Goal: Information Seeking & Learning: Learn about a topic

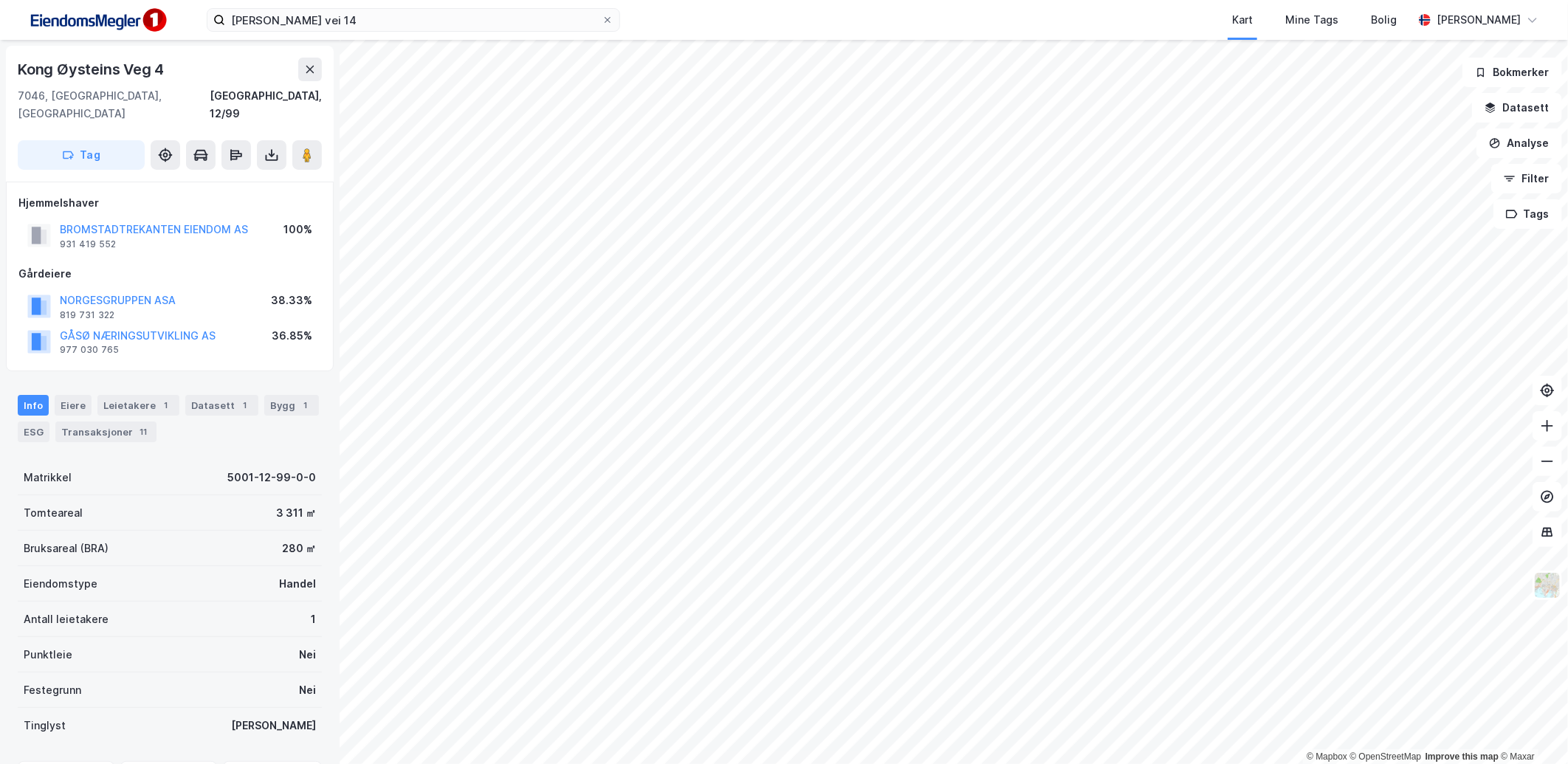
scroll to position [1, 0]
click at [328, 18] on input "[PERSON_NAME] vei 14" at bounding box center [413, 20] width 377 height 22
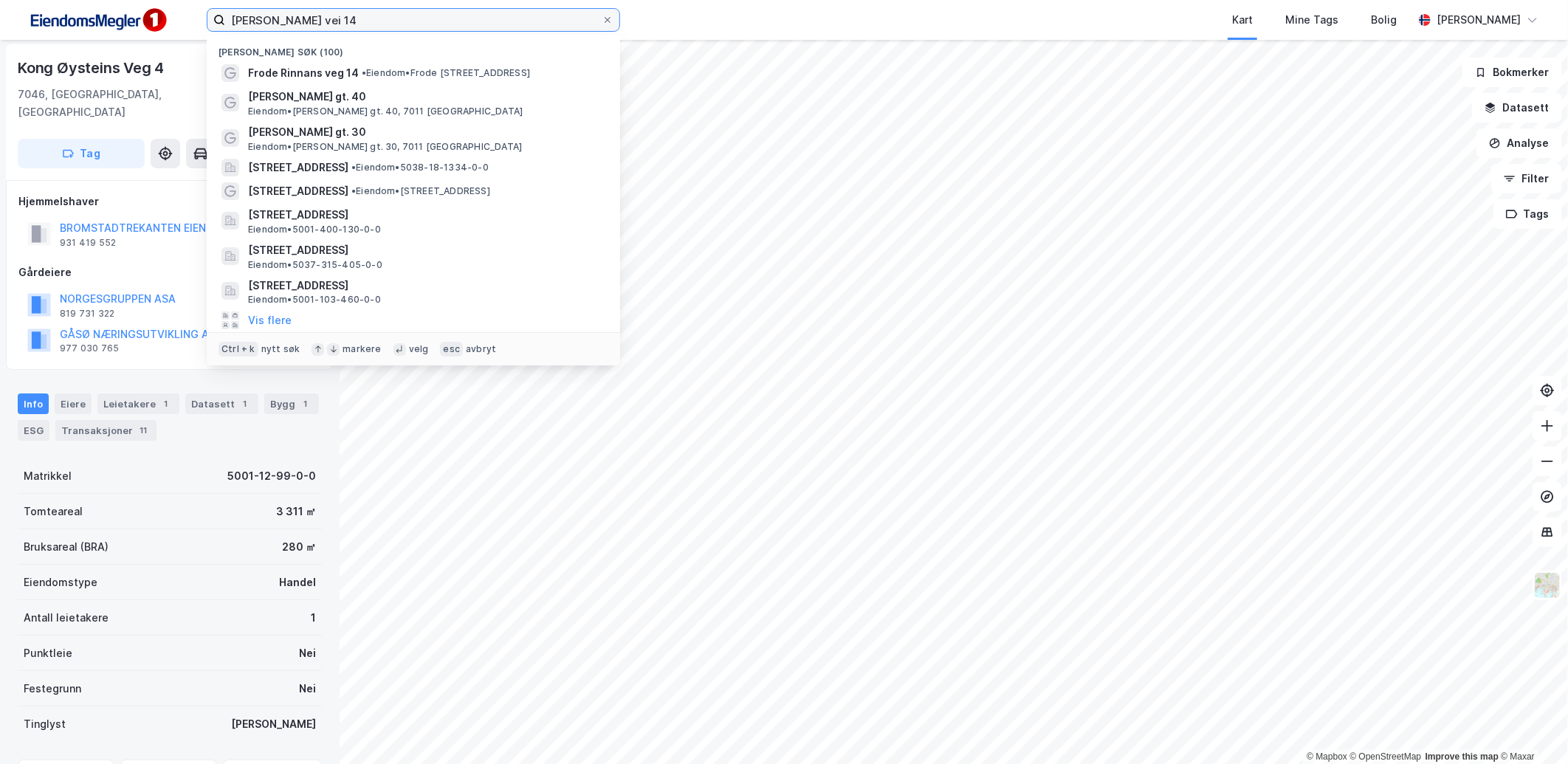
click at [328, 18] on input "[PERSON_NAME] vei 14" at bounding box center [413, 20] width 377 height 22
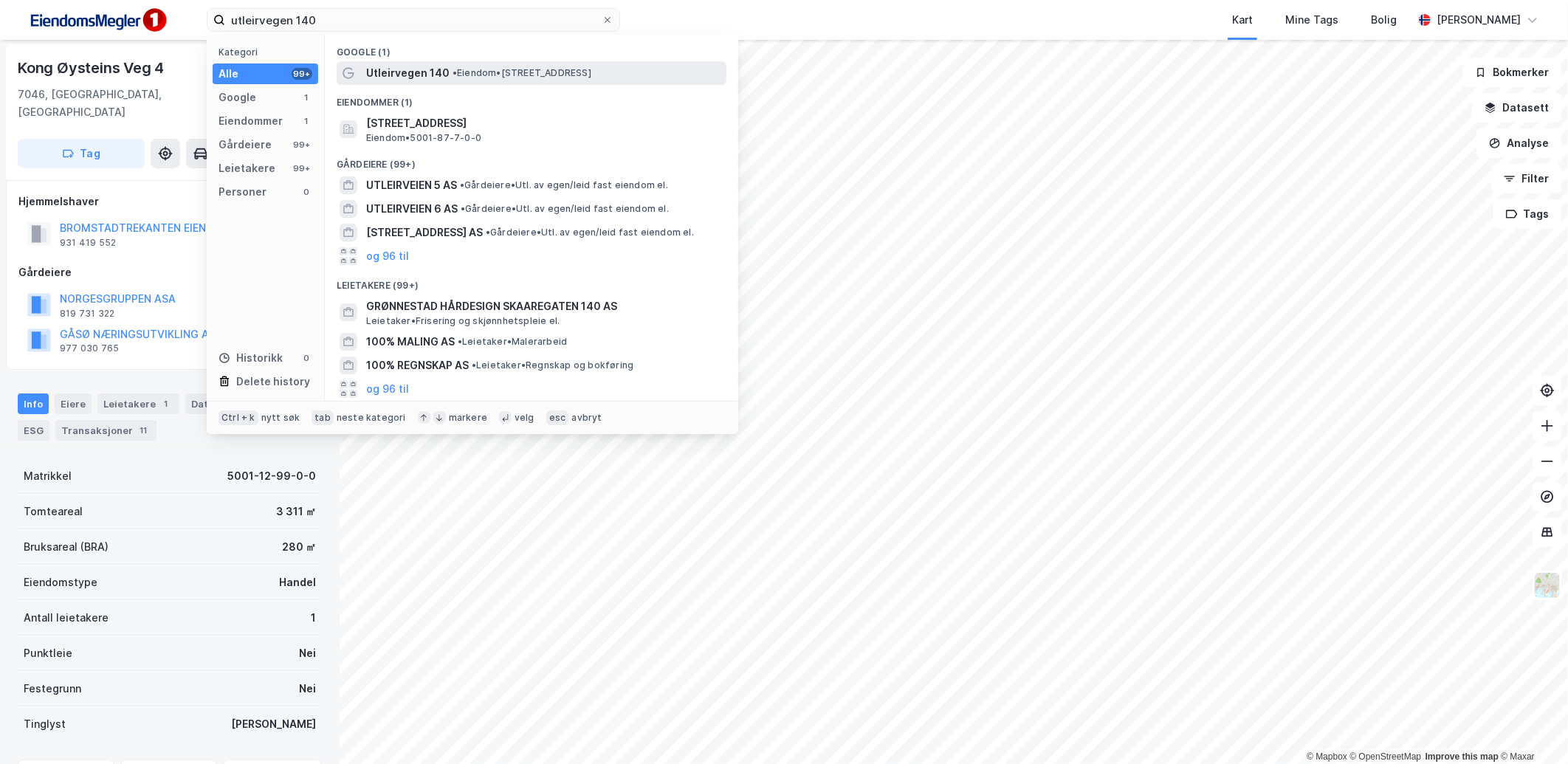
click at [527, 67] on span "• Eiendom • [STREET_ADDRESS]" at bounding box center [521, 73] width 139 height 12
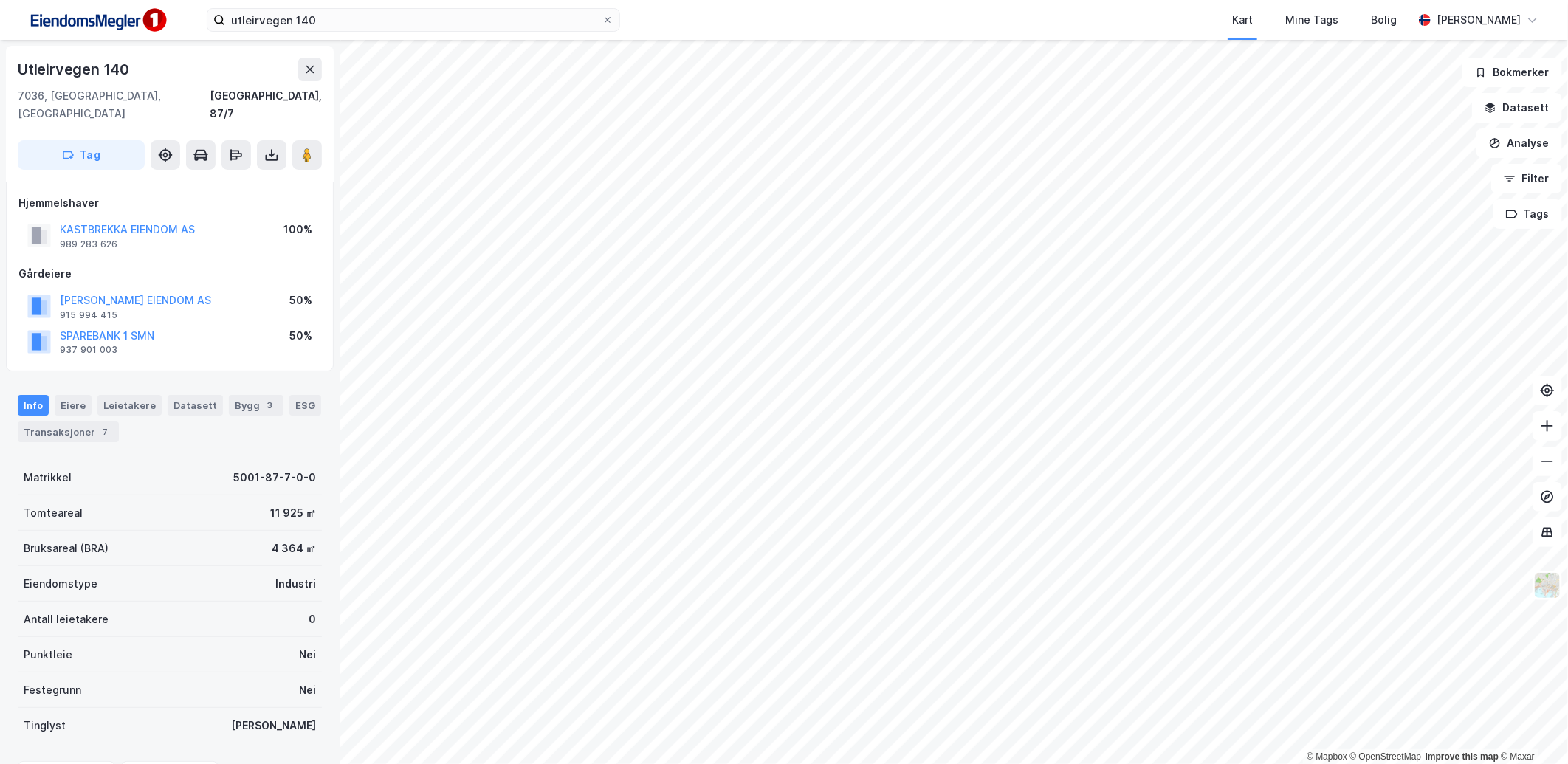
scroll to position [1, 0]
click at [311, 139] on button at bounding box center [308, 154] width 30 height 30
click at [231, 394] on div "Bygg 3" at bounding box center [256, 404] width 55 height 21
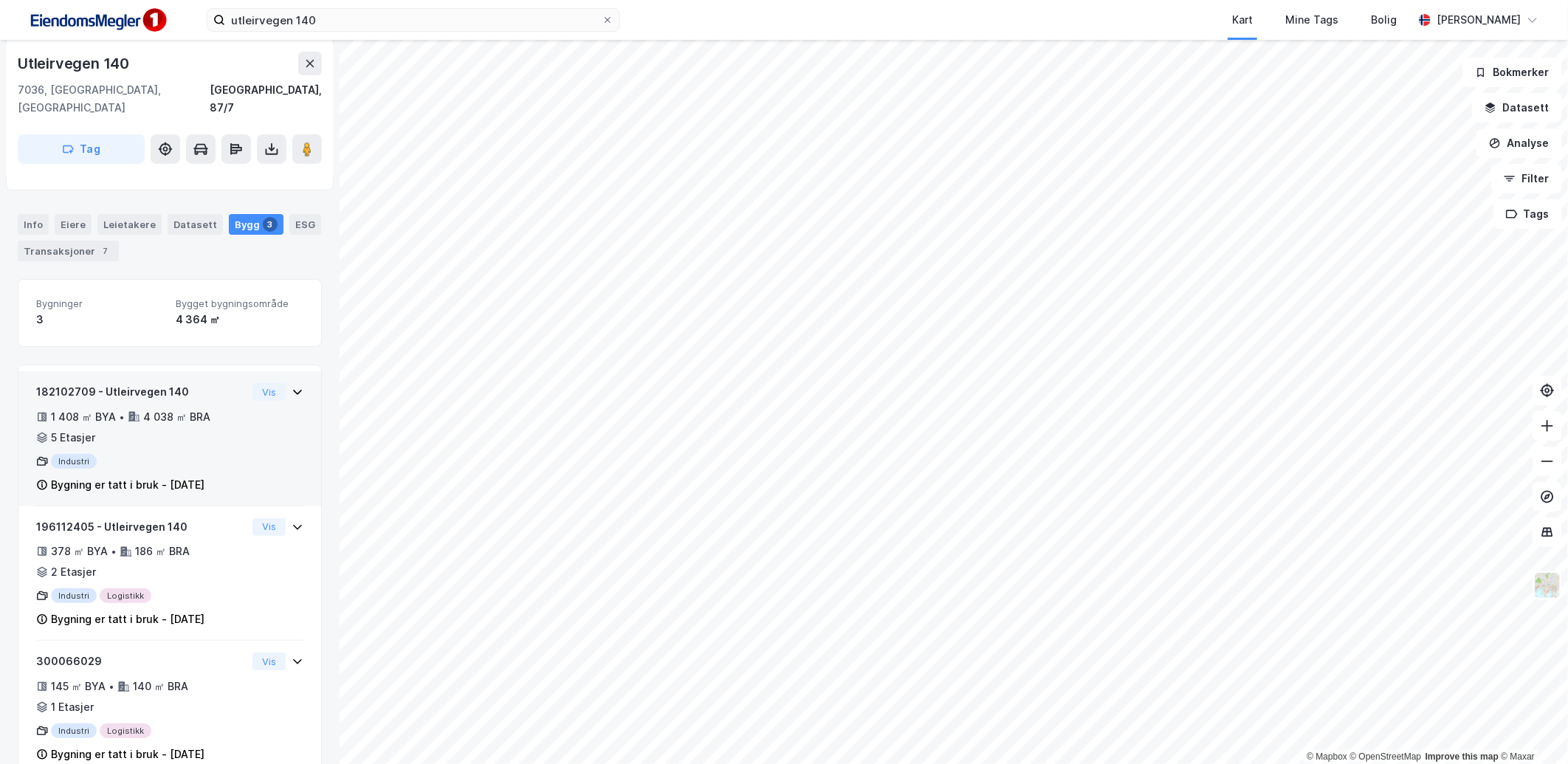
scroll to position [197, 0]
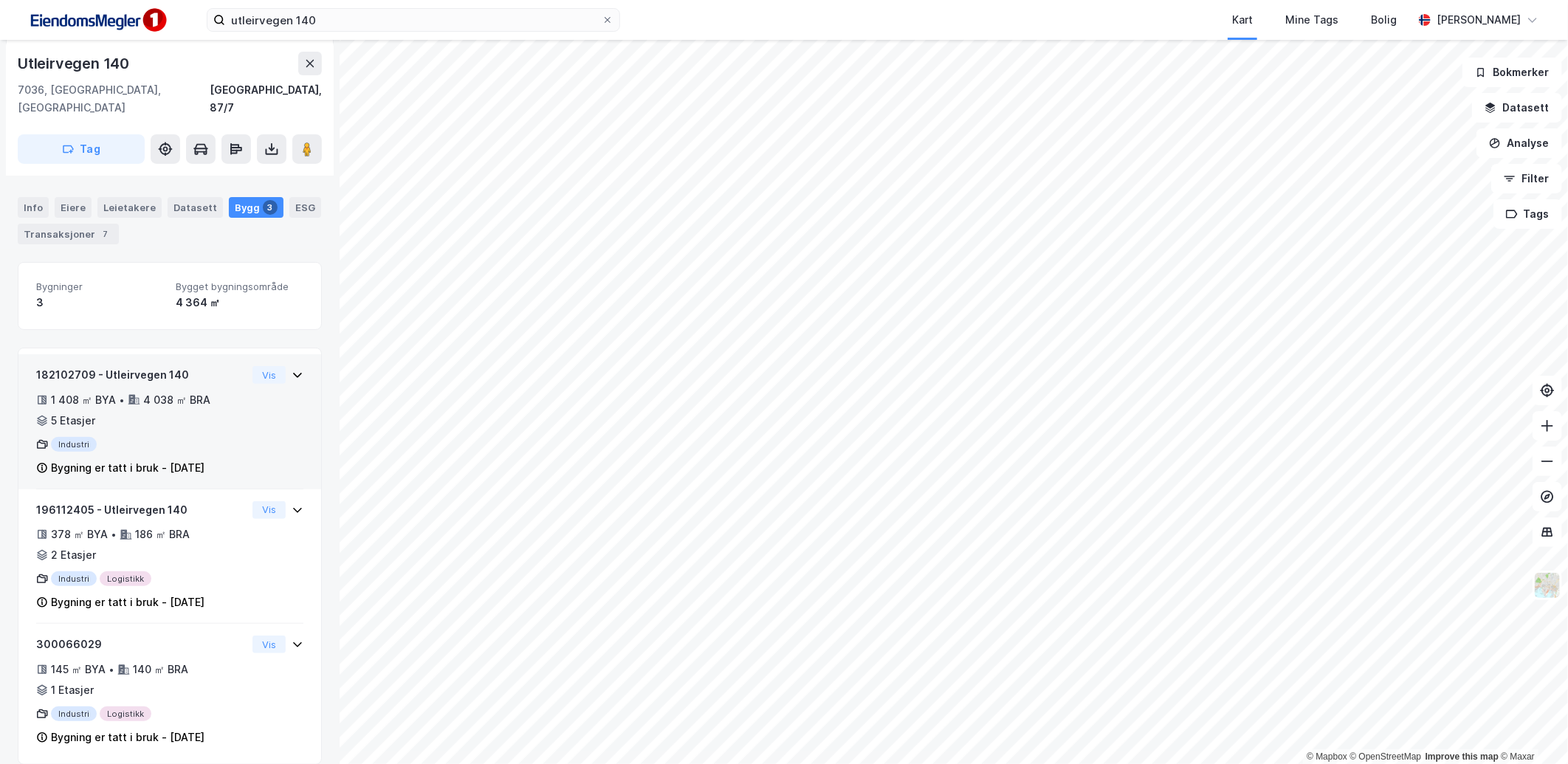
click at [232, 437] on div "Industri" at bounding box center [141, 444] width 210 height 15
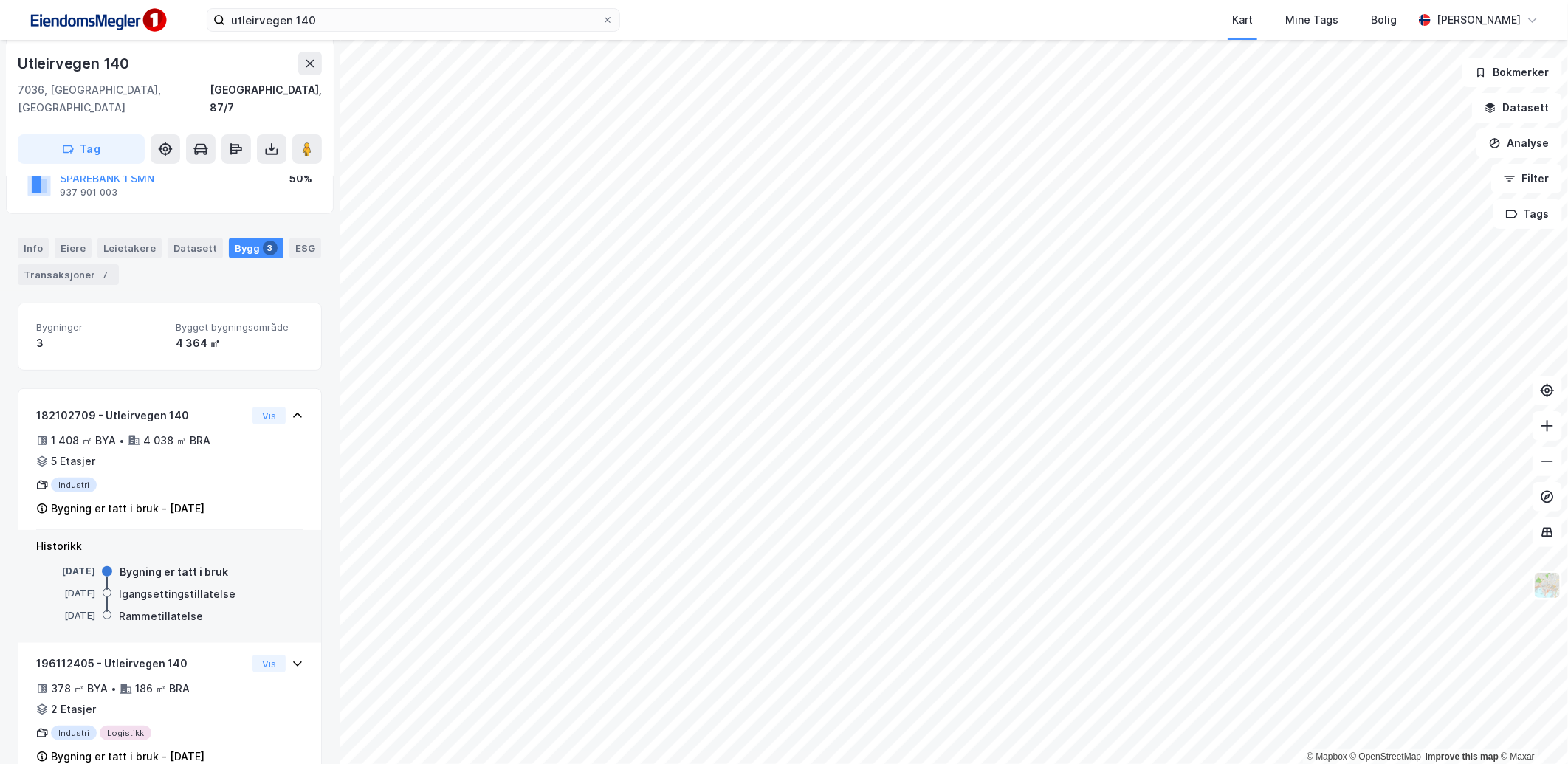
scroll to position [0, 0]
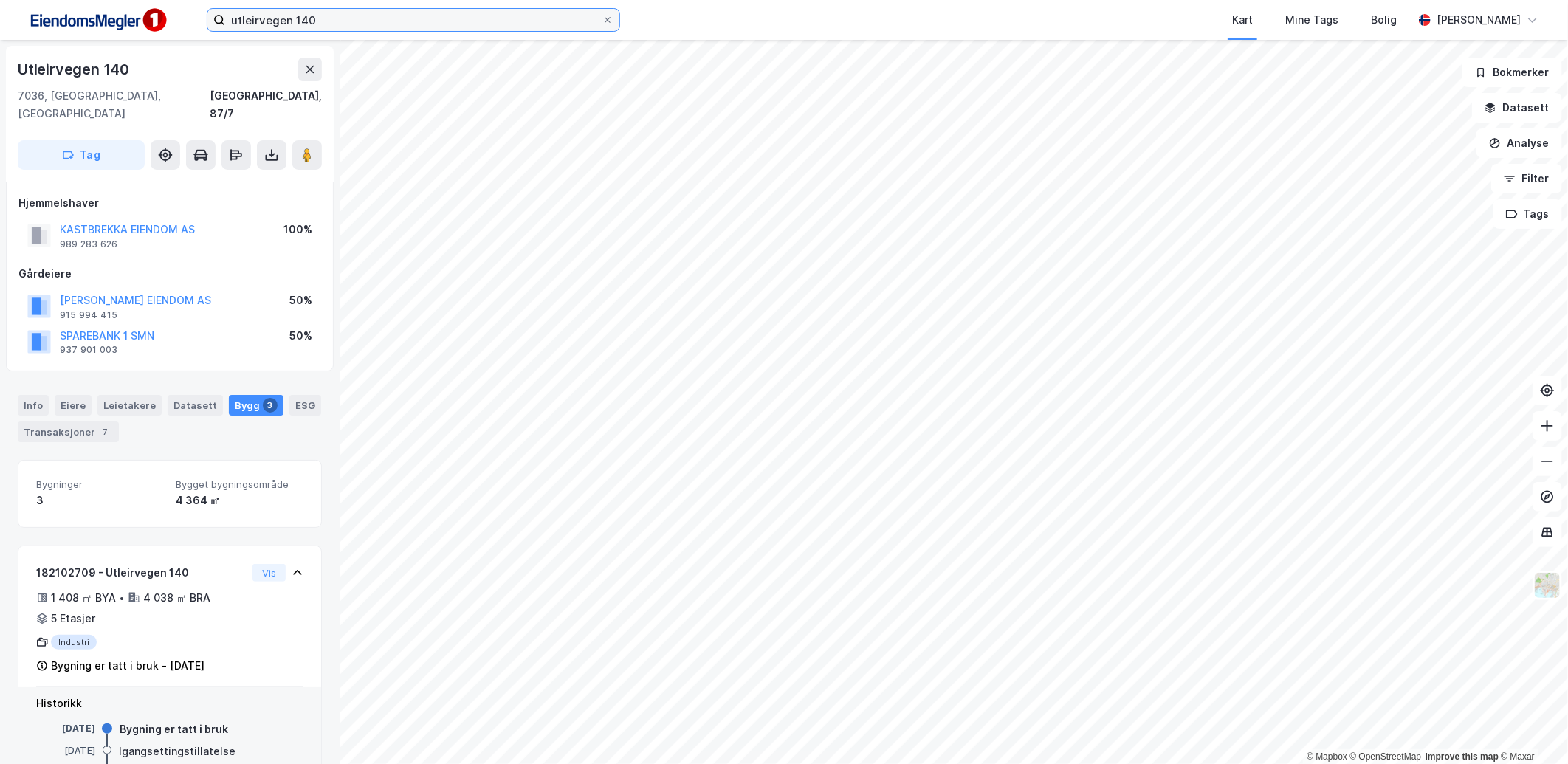
click at [269, 13] on input "utleirvegen 140" at bounding box center [413, 20] width 377 height 22
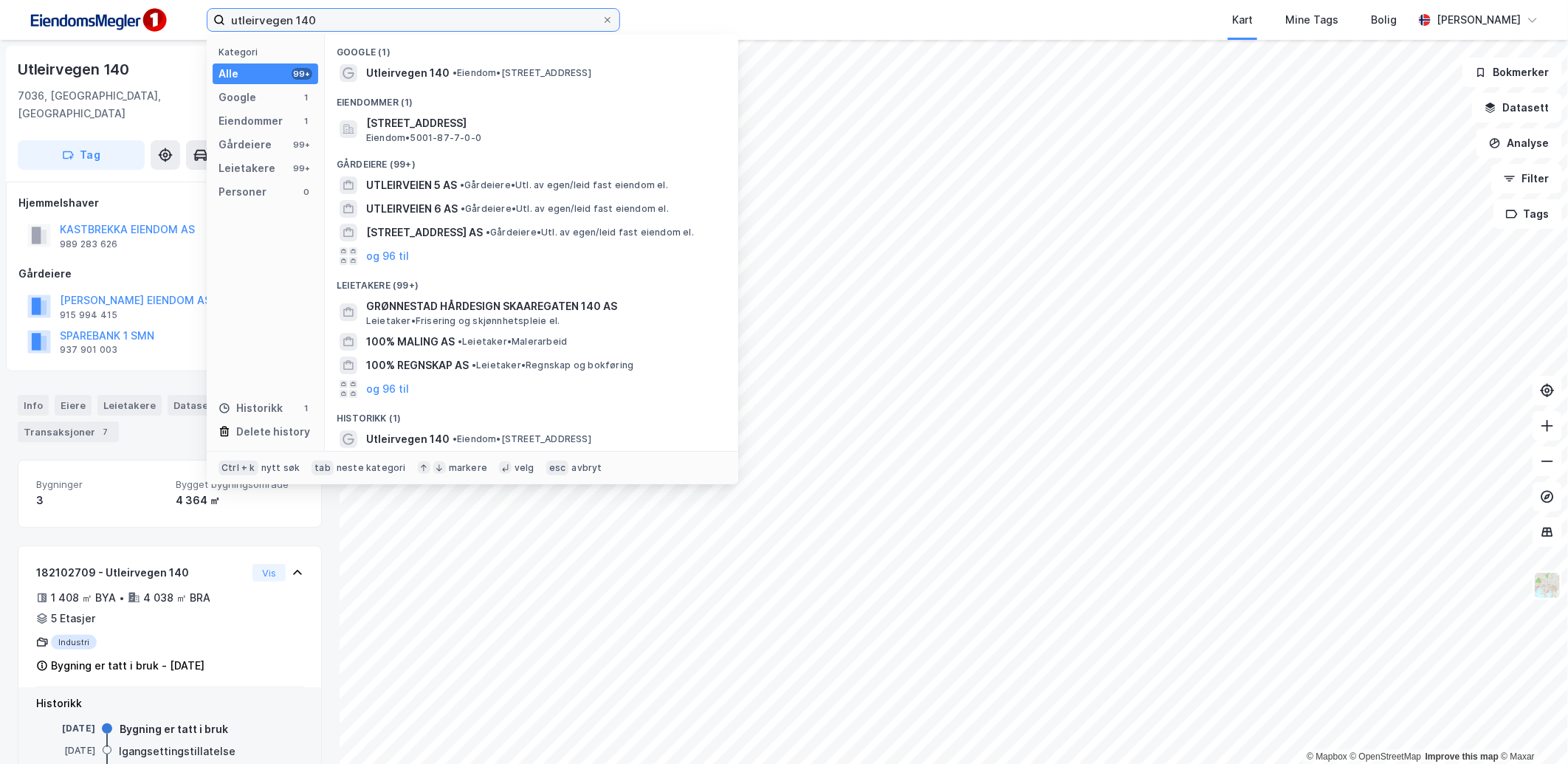
click at [269, 13] on input "utleirvegen 140" at bounding box center [413, 20] width 377 height 22
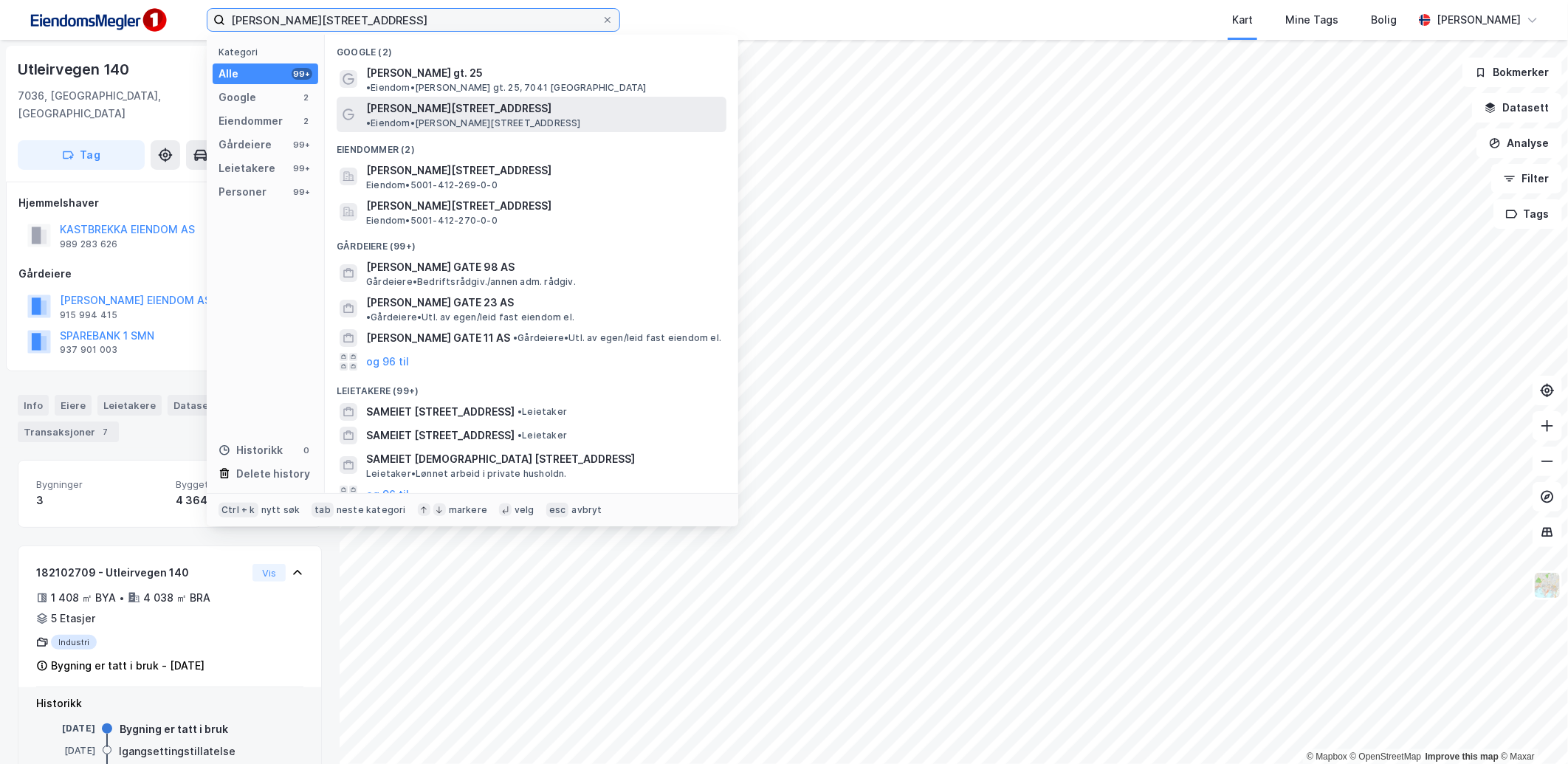
type input "[PERSON_NAME][STREET_ADDRESS]"
click at [463, 97] on div "[PERSON_NAME][STREET_ADDRESS] • Eiendom • [PERSON_NAME][STREET_ADDRESS]" at bounding box center [531, 114] width 390 height 36
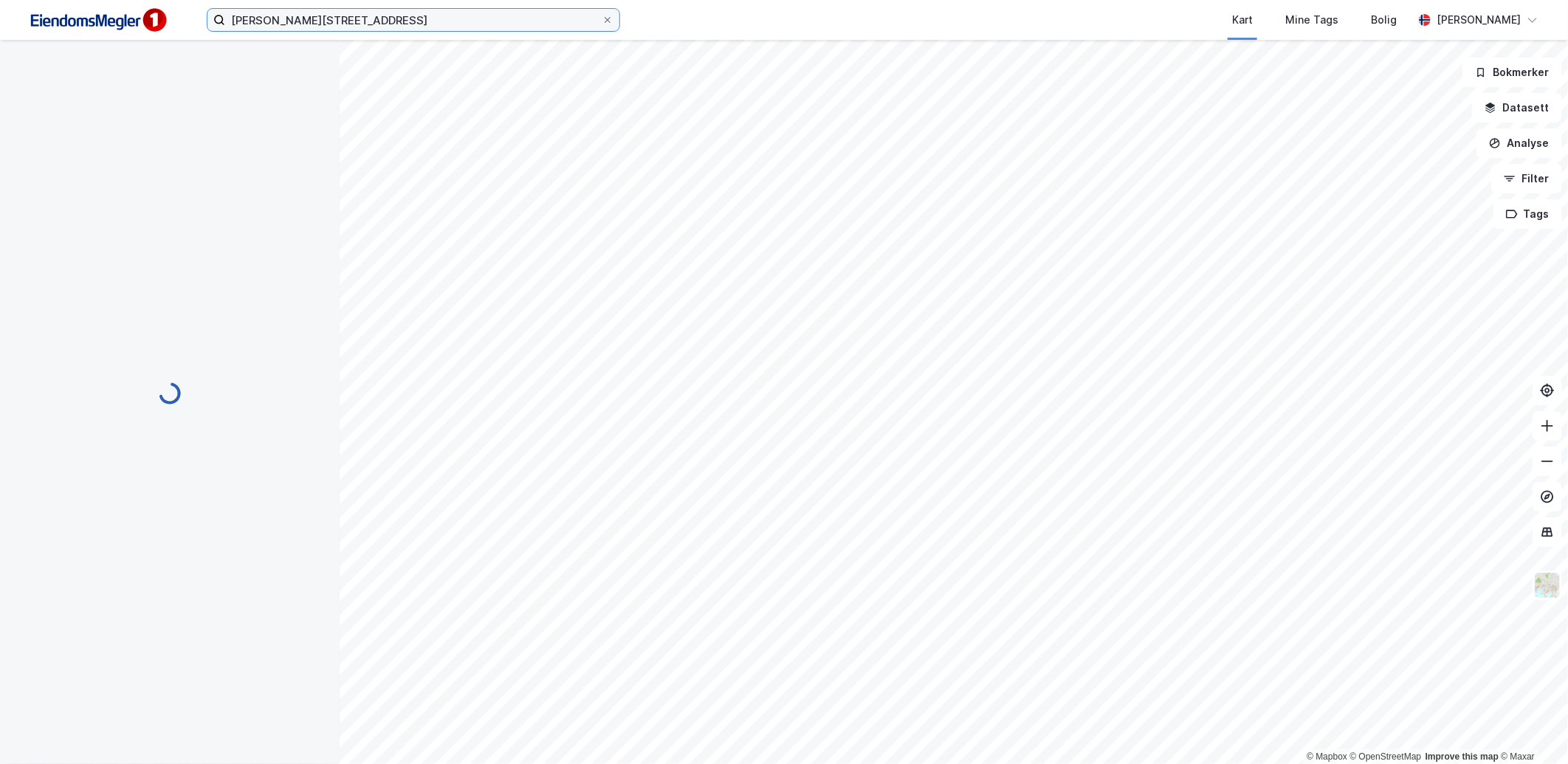
click at [415, 16] on input "[PERSON_NAME][STREET_ADDRESS]" at bounding box center [413, 20] width 377 height 22
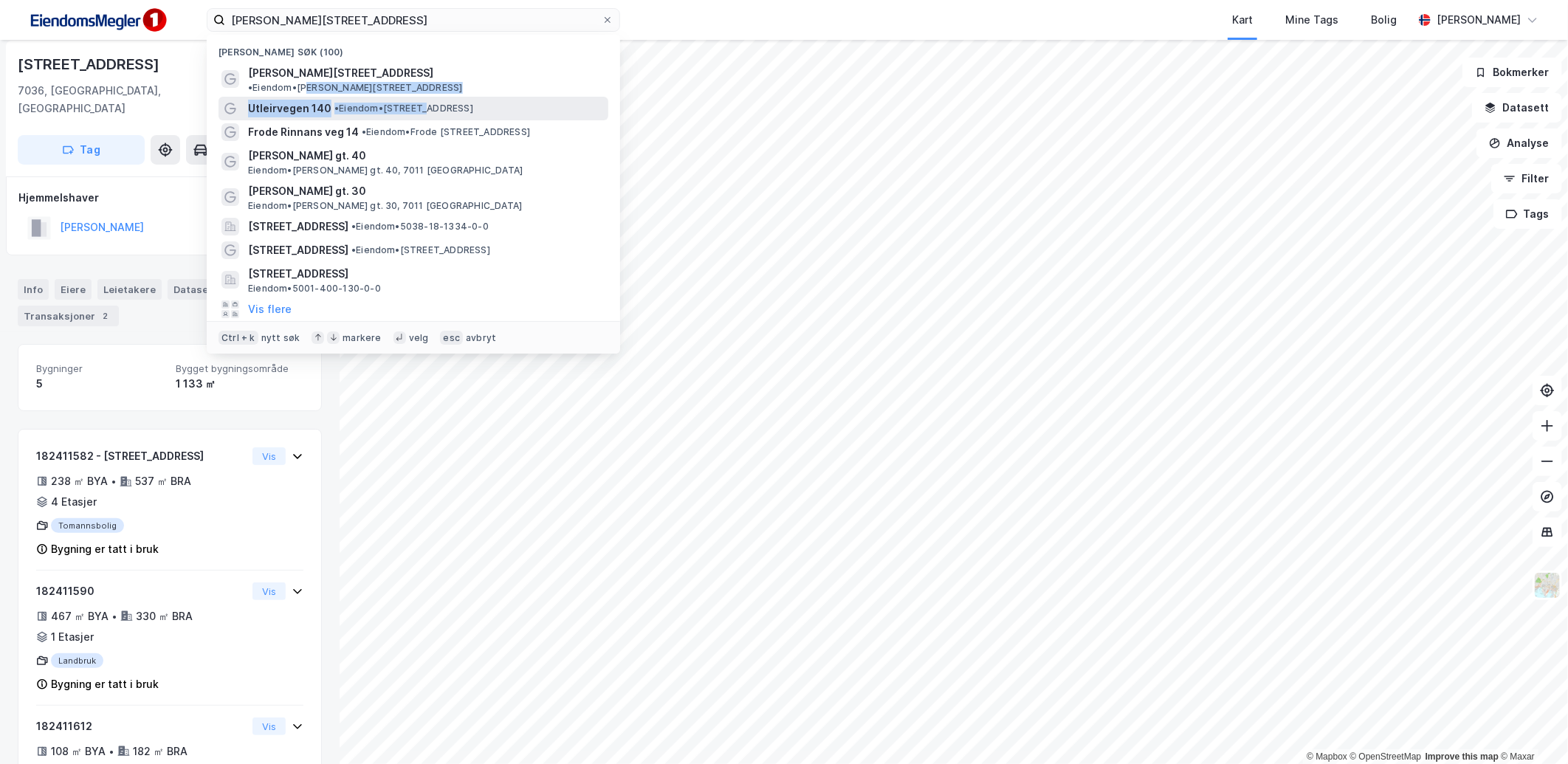
drag, startPoint x: 419, startPoint y: 74, endPoint x: 419, endPoint y: 90, distance: 16.0
click at [419, 90] on div "Nylige søk (100) [PERSON_NAME][STREET_ADDRESS] • Eiendom • [PERSON_NAME][STREET…" at bounding box center [413, 194] width 414 height 319
click at [454, 102] on span "• Eiendom • [STREET_ADDRESS]" at bounding box center [403, 108] width 139 height 12
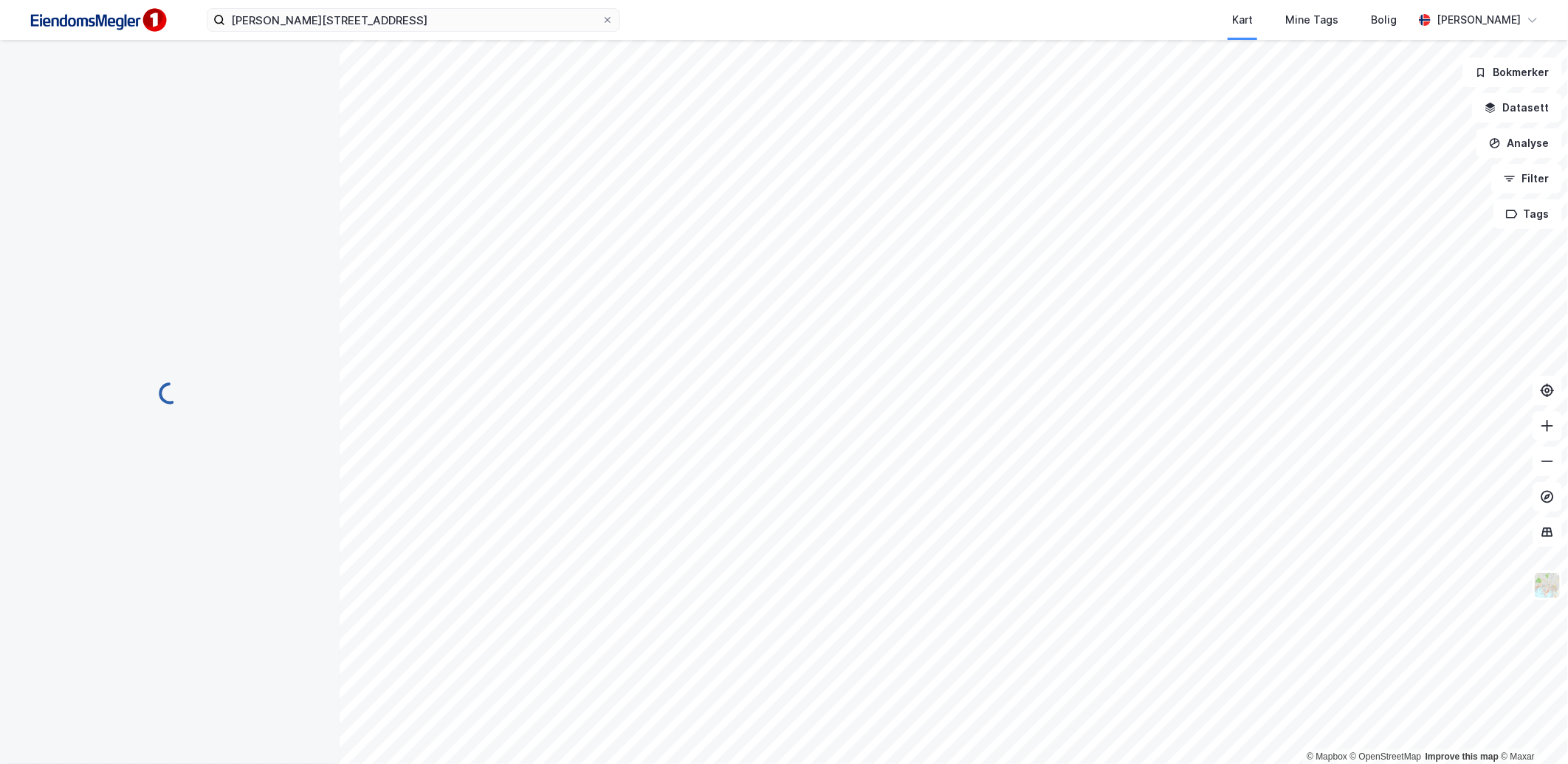
scroll to position [5, 0]
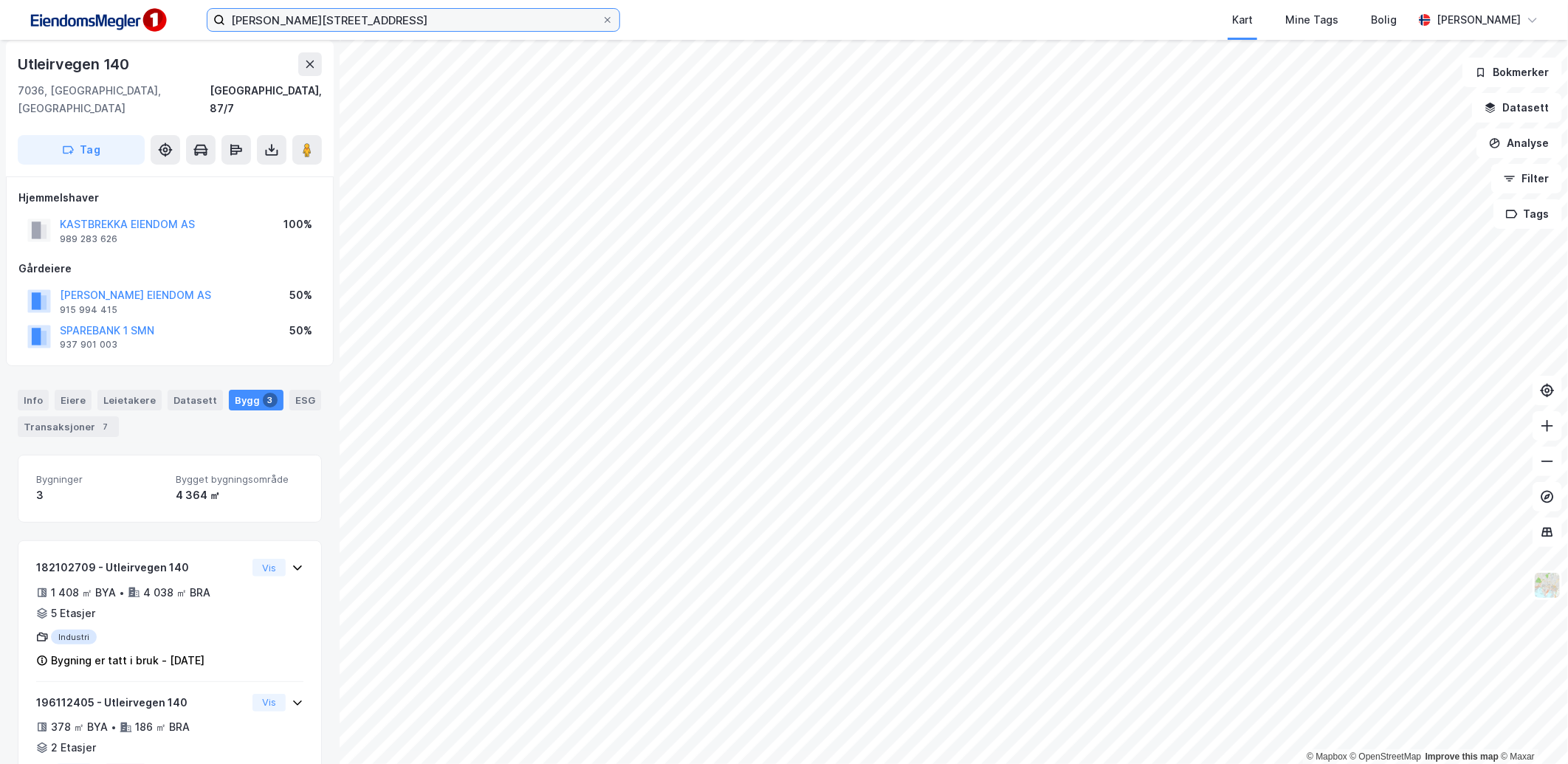
click at [328, 16] on input "[PERSON_NAME][STREET_ADDRESS]" at bounding box center [413, 20] width 377 height 22
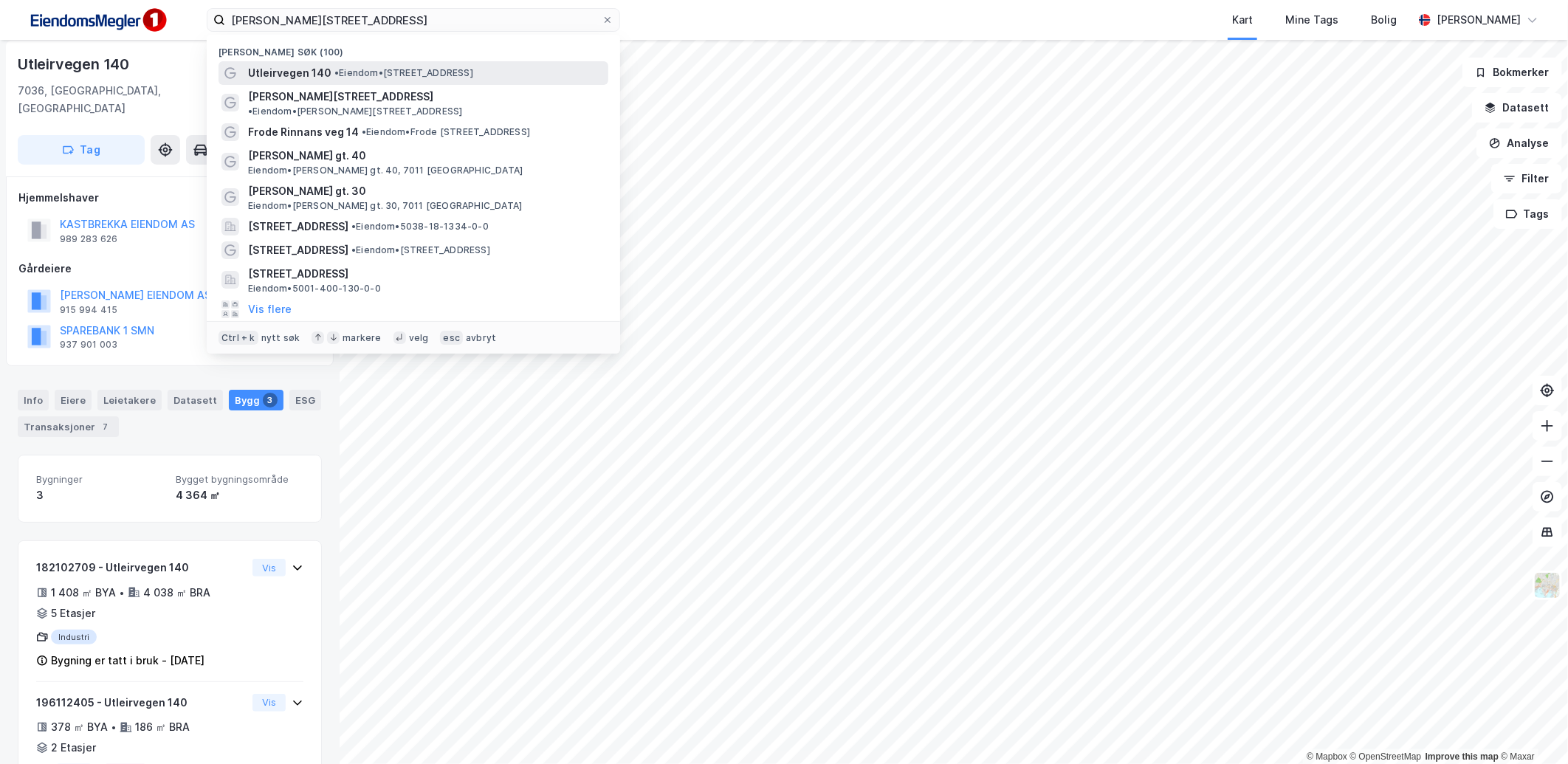
click at [372, 76] on span "• Eiendom • [STREET_ADDRESS]" at bounding box center [403, 73] width 139 height 12
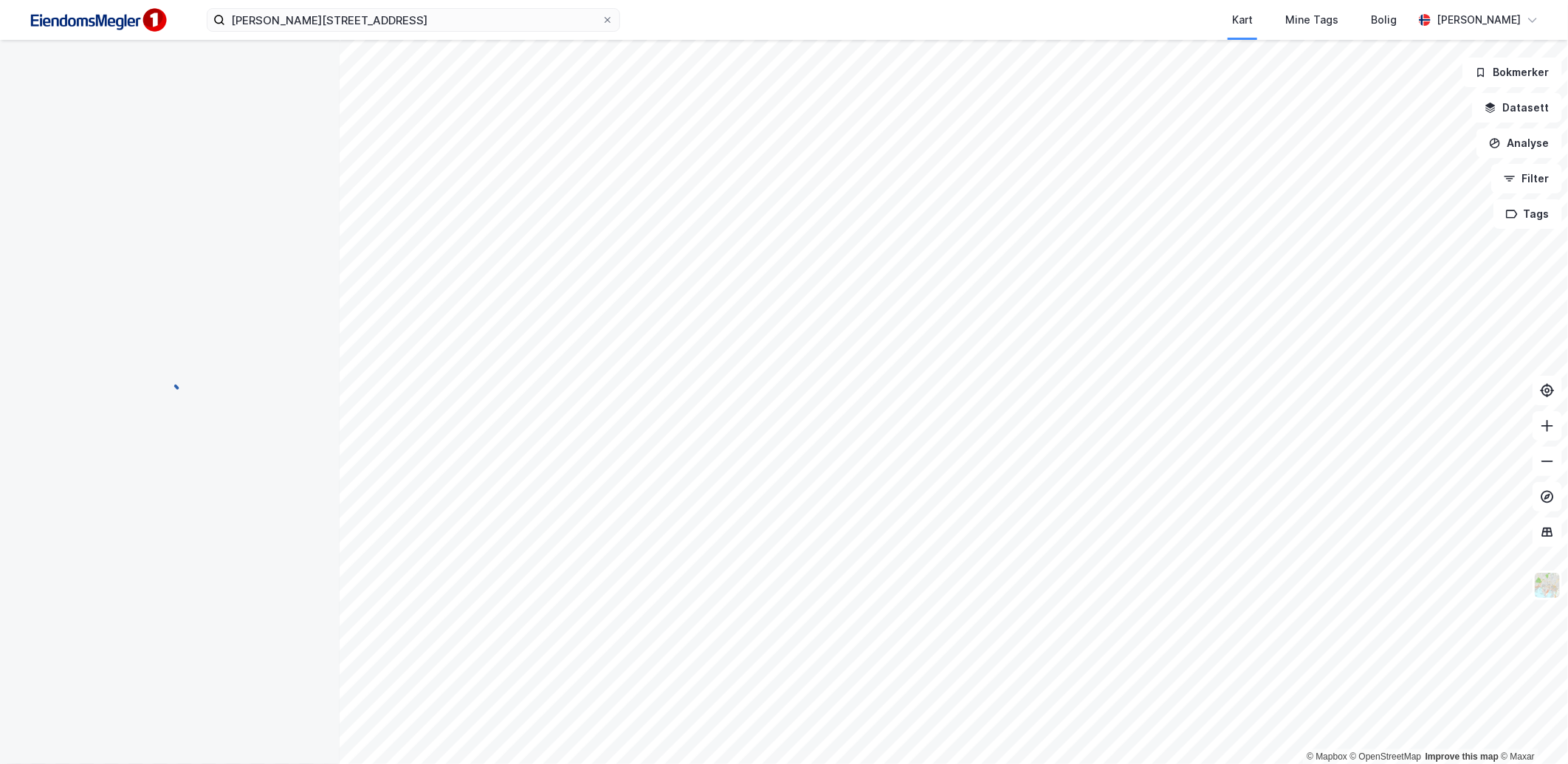
scroll to position [5, 0]
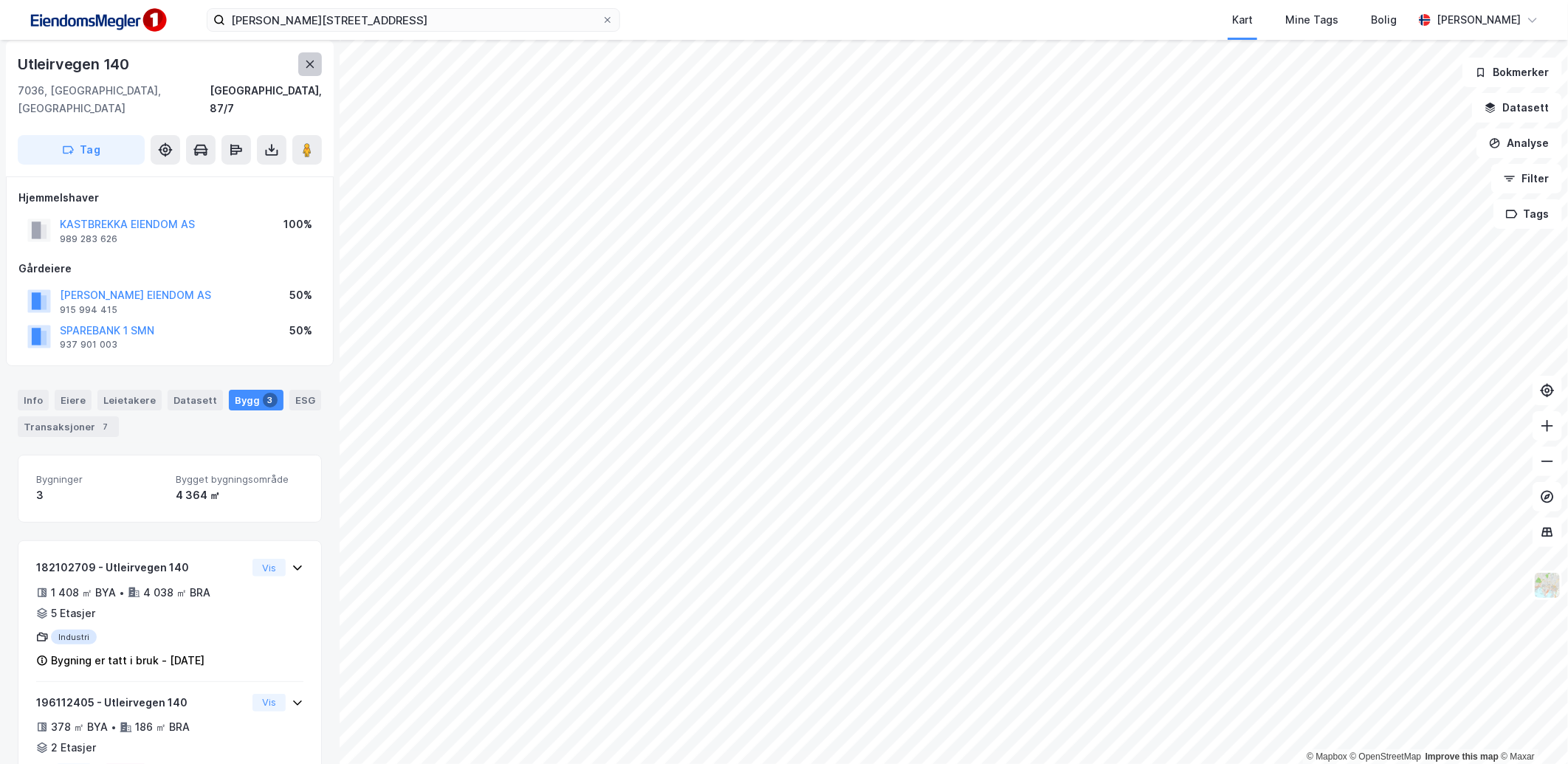
click at [315, 67] on icon at bounding box center [310, 65] width 12 height 12
